Goal: Check status: Check status

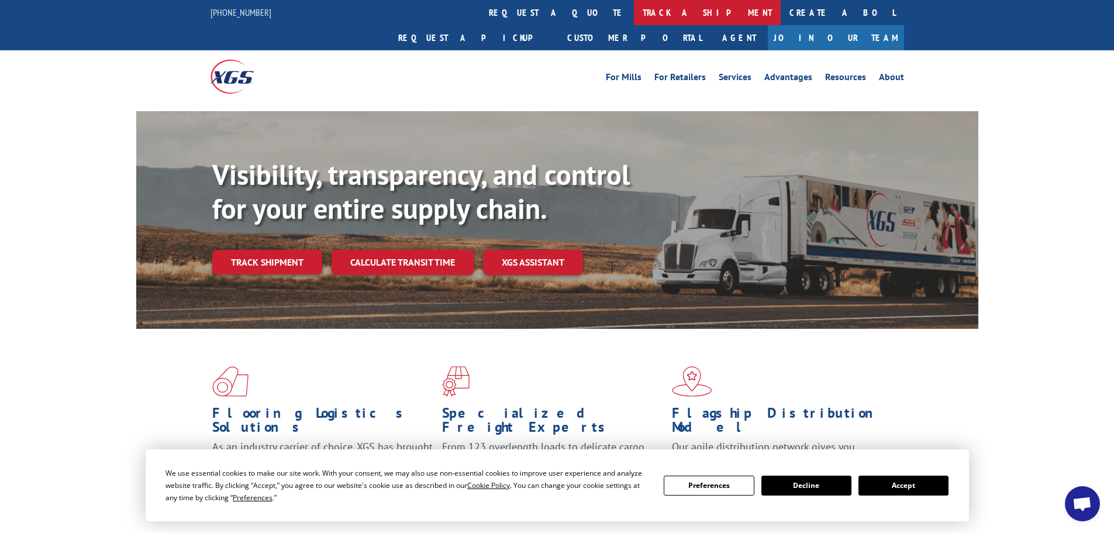
click at [634, 9] on link "track a shipment" at bounding box center [707, 12] width 147 height 25
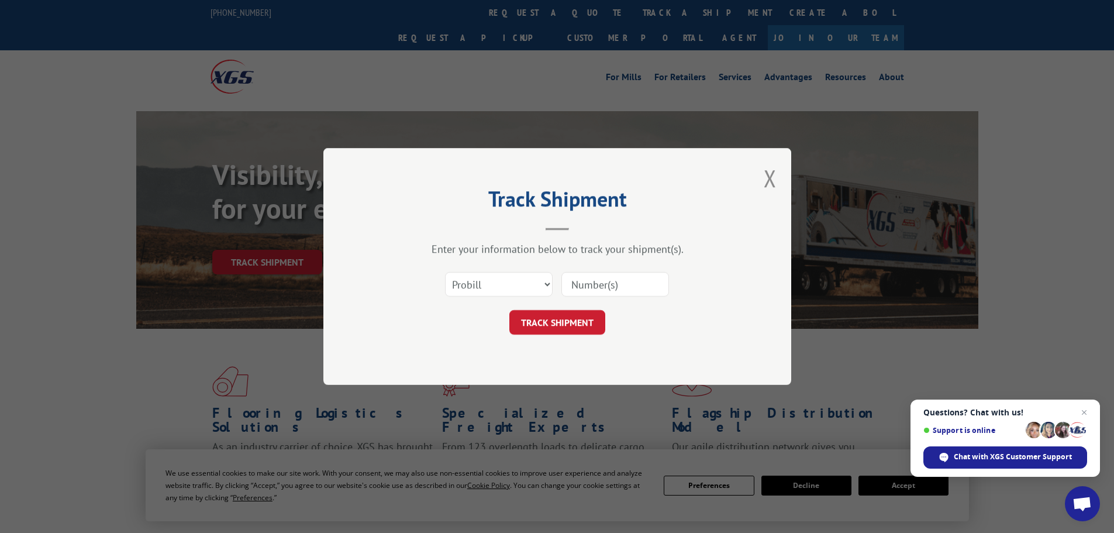
click at [591, 281] on input at bounding box center [615, 284] width 108 height 25
type input "6027604"
click at [559, 321] on button "TRACK SHIPMENT" at bounding box center [557, 322] width 96 height 25
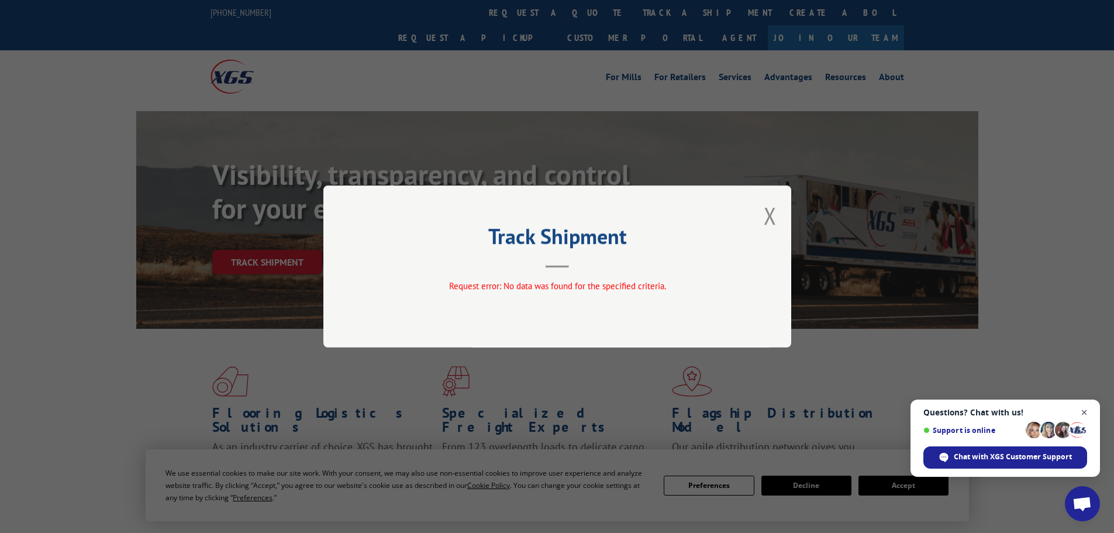
click at [1085, 410] on span "Close chat" at bounding box center [1084, 412] width 15 height 15
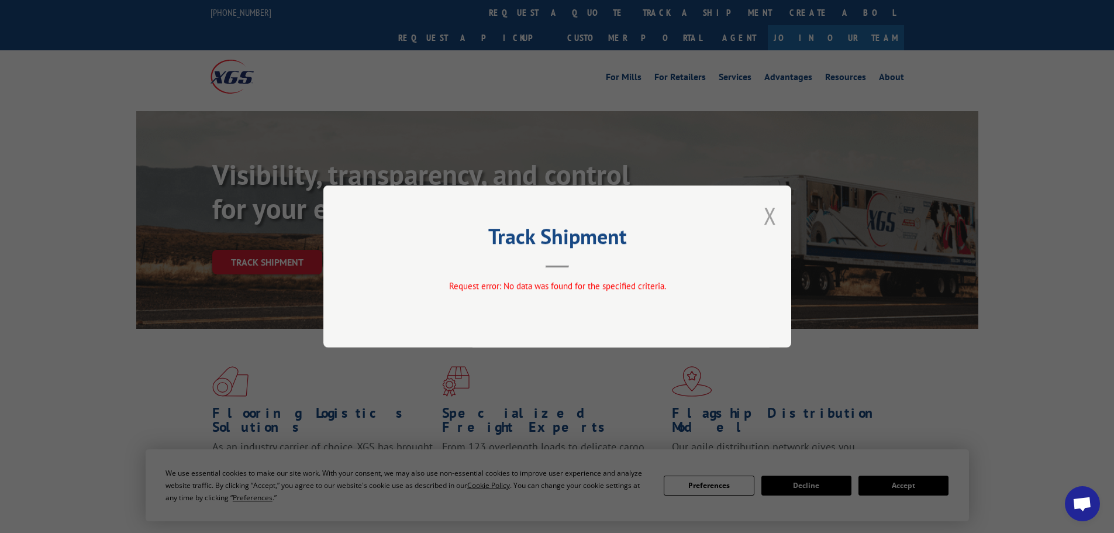
click at [771, 215] on button "Close modal" at bounding box center [770, 215] width 13 height 31
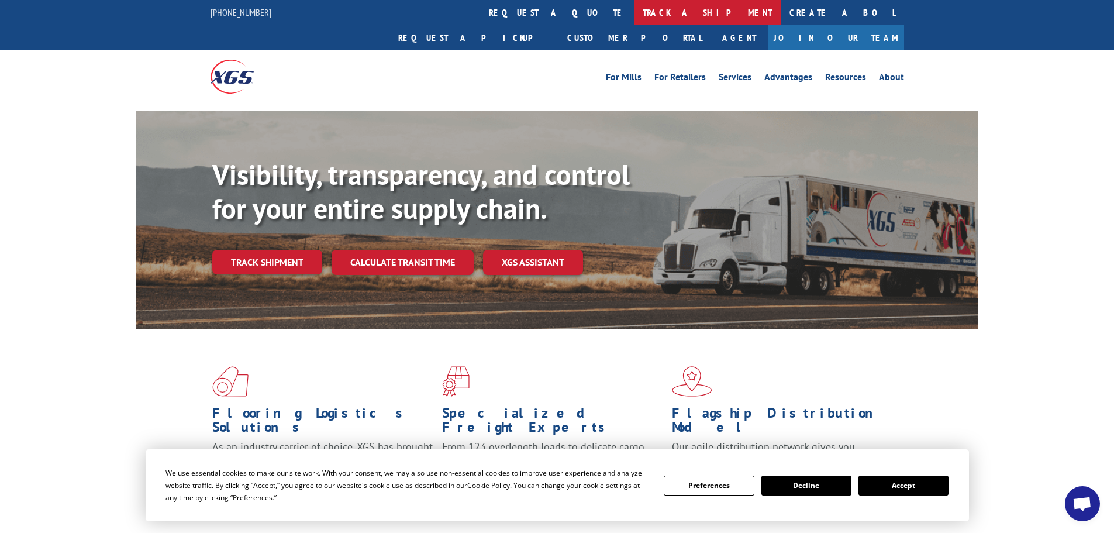
click at [634, 20] on link "track a shipment" at bounding box center [707, 12] width 147 height 25
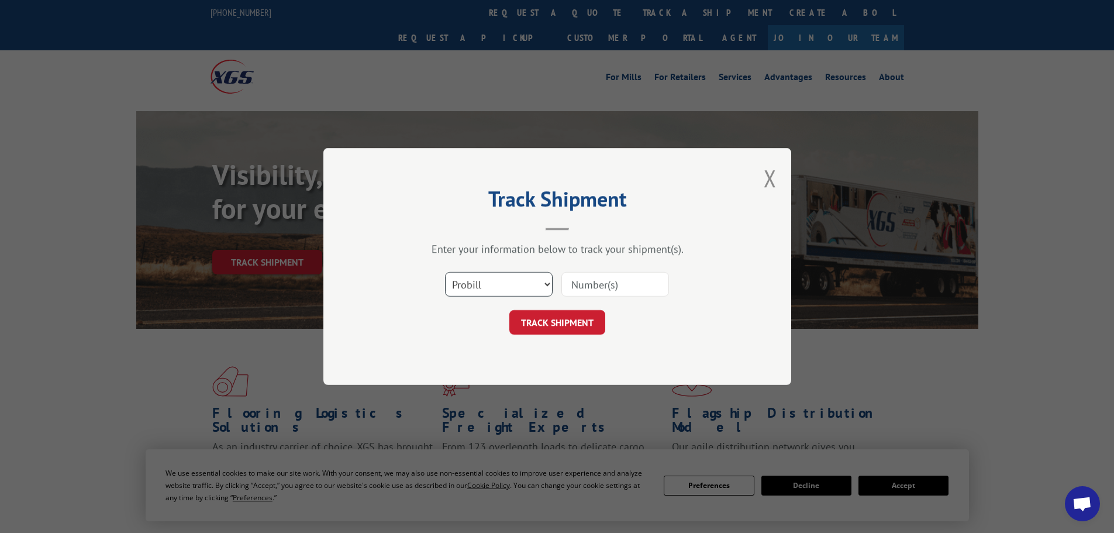
click at [467, 288] on select "Select category... Probill BOL PO" at bounding box center [499, 284] width 108 height 25
select select "bol"
click at [445, 272] on select "Select category... Probill BOL PO" at bounding box center [499, 284] width 108 height 25
click at [599, 284] on input at bounding box center [615, 284] width 108 height 25
type input "6027604"
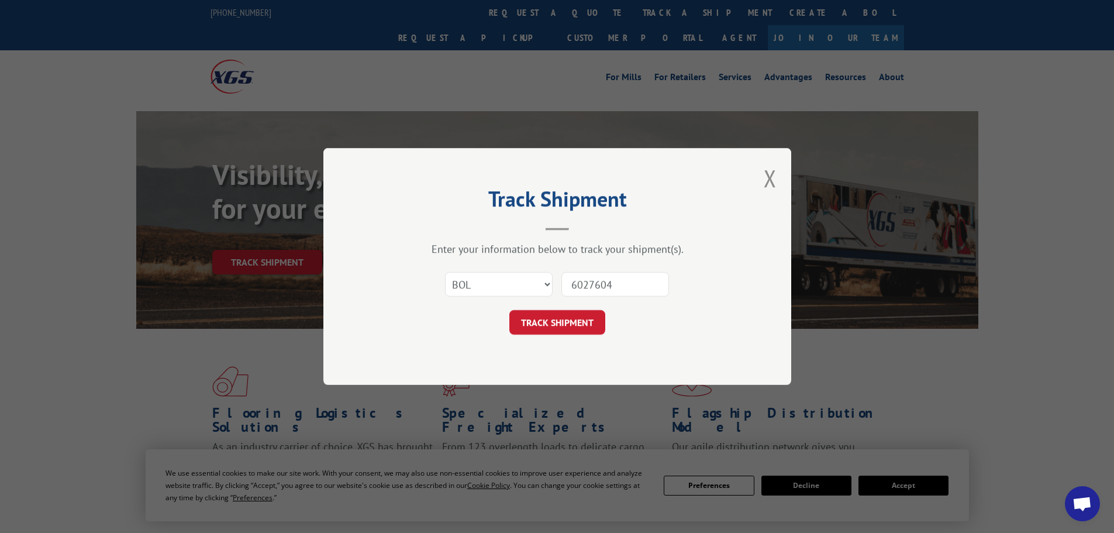
click button "TRACK SHIPMENT" at bounding box center [557, 322] width 96 height 25
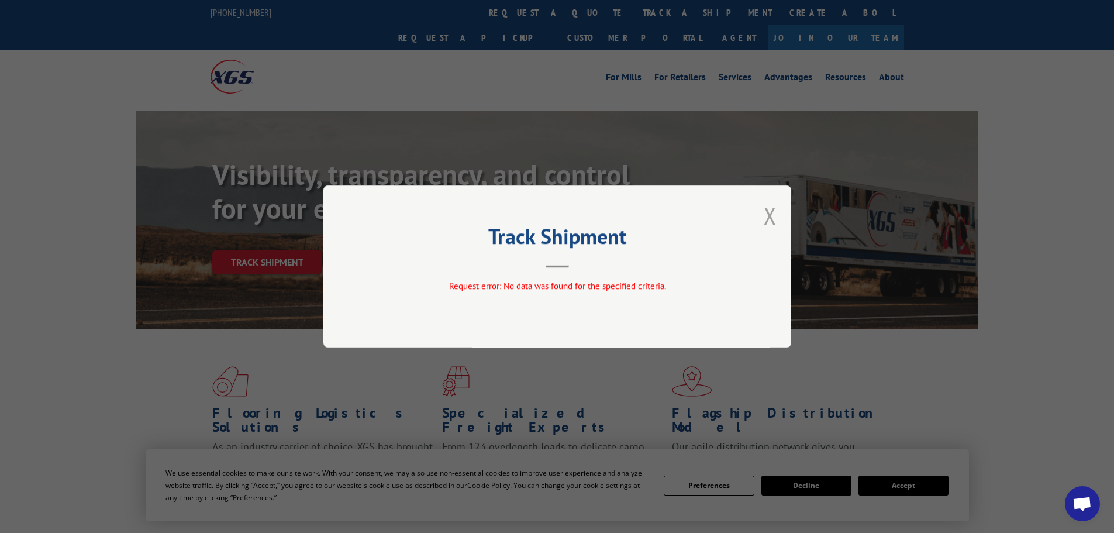
click at [772, 210] on button "Close modal" at bounding box center [770, 215] width 13 height 31
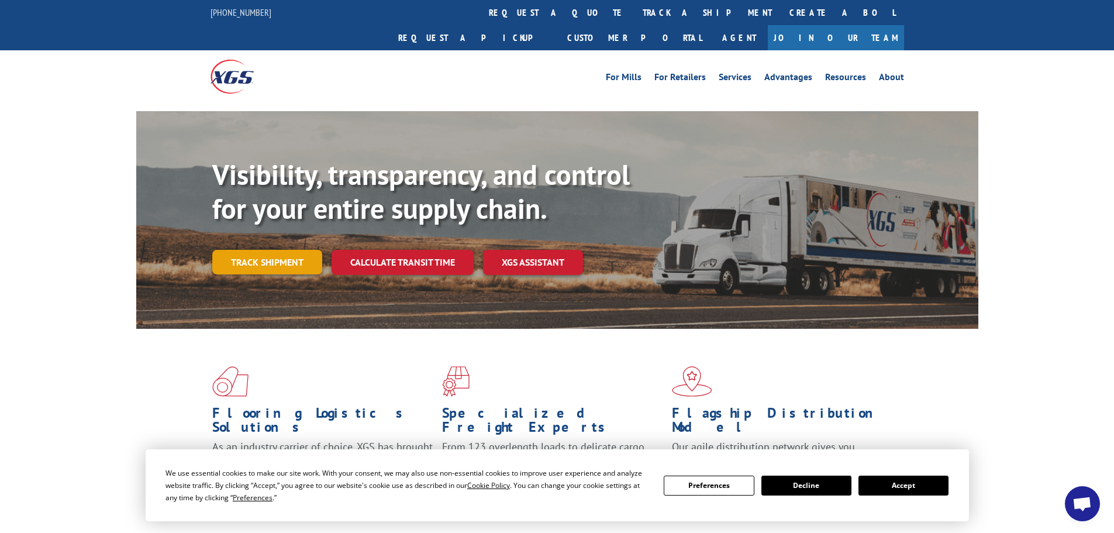
click at [278, 250] on link "Track shipment" at bounding box center [267, 262] width 110 height 25
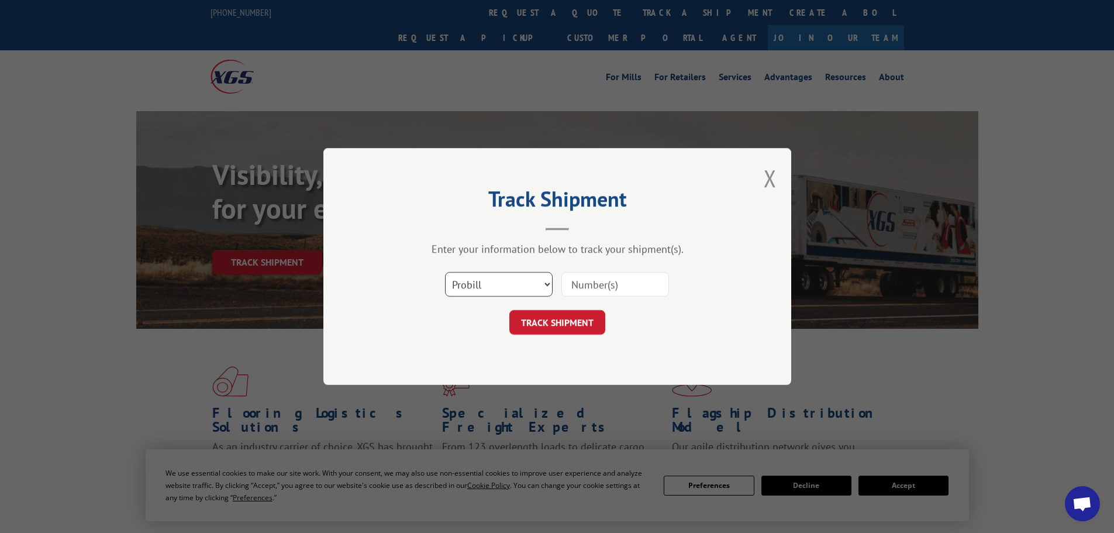
click at [516, 294] on select "Select category... Probill BOL PO" at bounding box center [499, 284] width 108 height 25
select select "po"
click at [445, 272] on select "Select category... Probill BOL PO" at bounding box center [499, 284] width 108 height 25
click at [612, 288] on input at bounding box center [615, 284] width 108 height 25
type input "38512609"
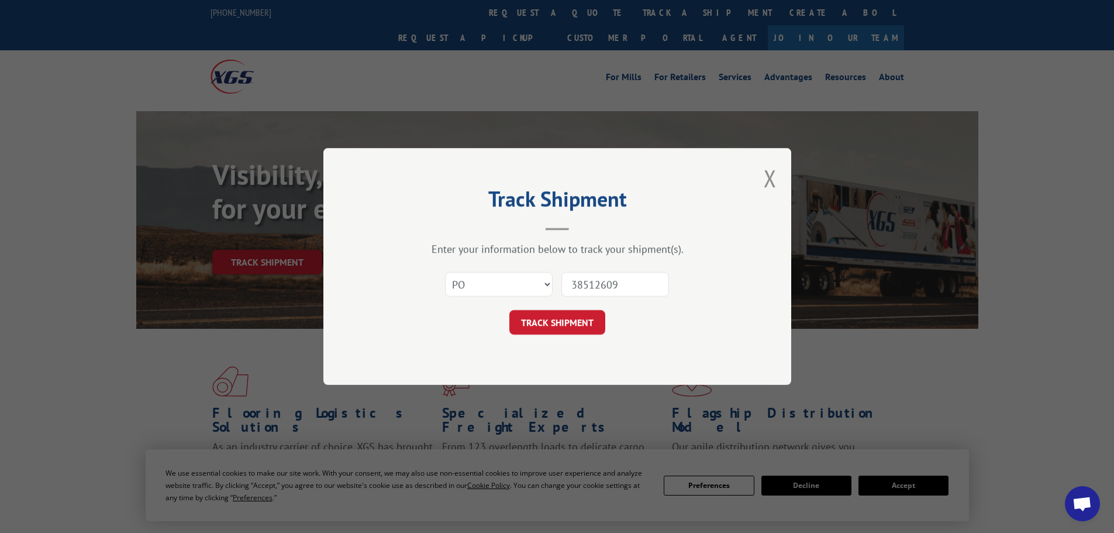
click button "TRACK SHIPMENT" at bounding box center [557, 322] width 96 height 25
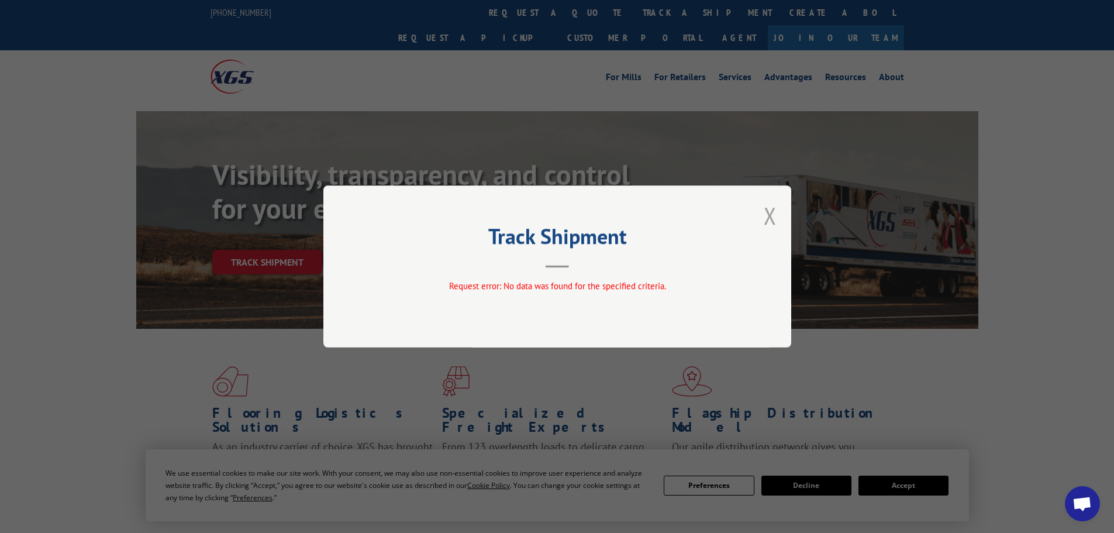
click at [775, 220] on button "Close modal" at bounding box center [770, 215] width 13 height 31
